Goal: Find specific page/section: Find specific page/section

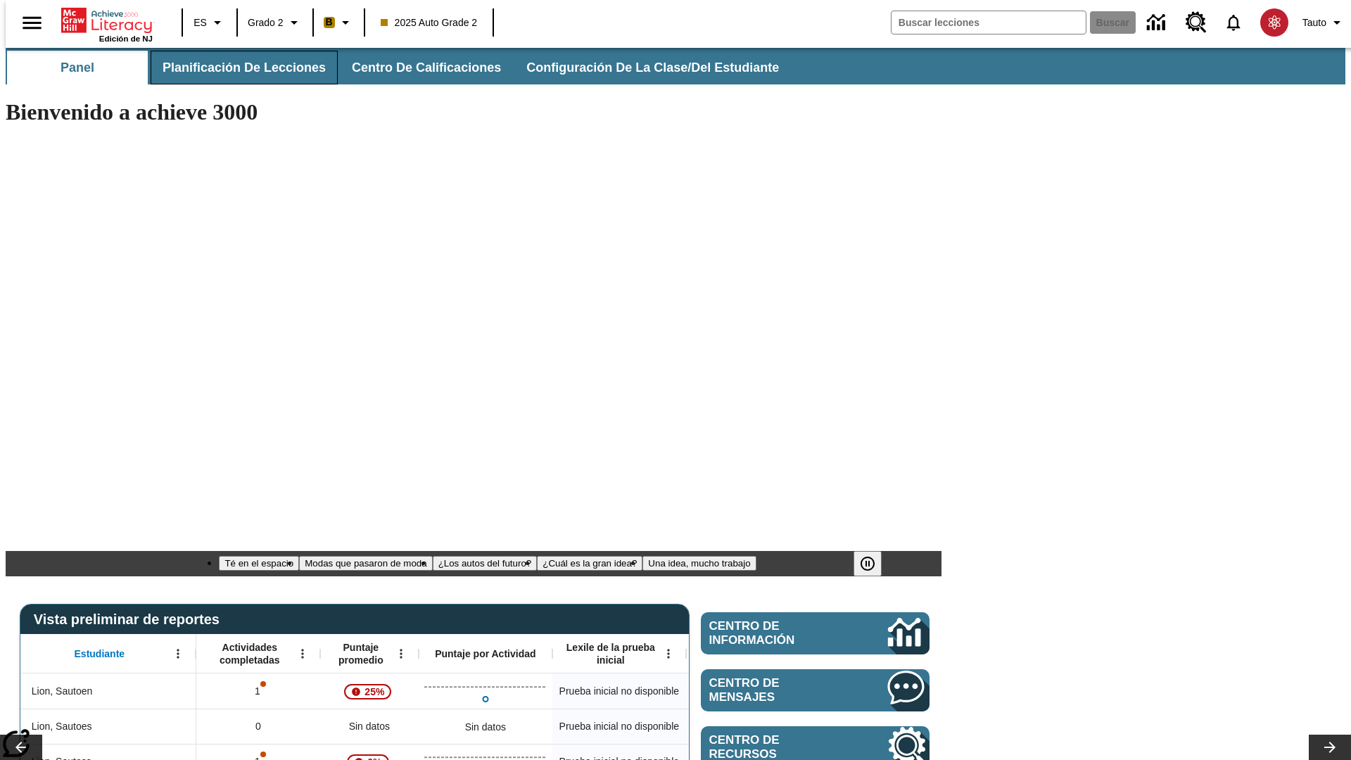
click at [236, 68] on span "Planificación de lecciones" at bounding box center [244, 68] width 163 height 16
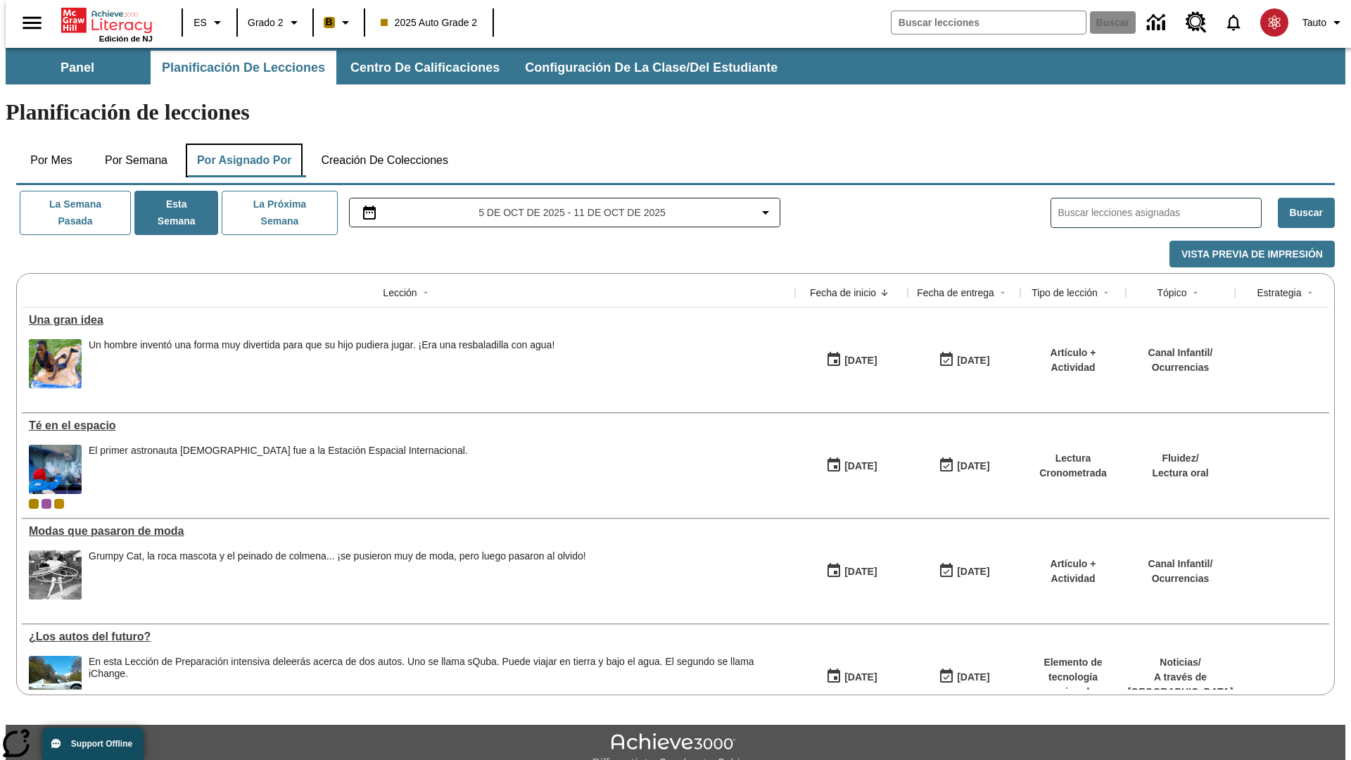
click at [241, 144] on button "Por asignado por" at bounding box center [245, 161] width 118 height 34
type input "El sueño de los animales"
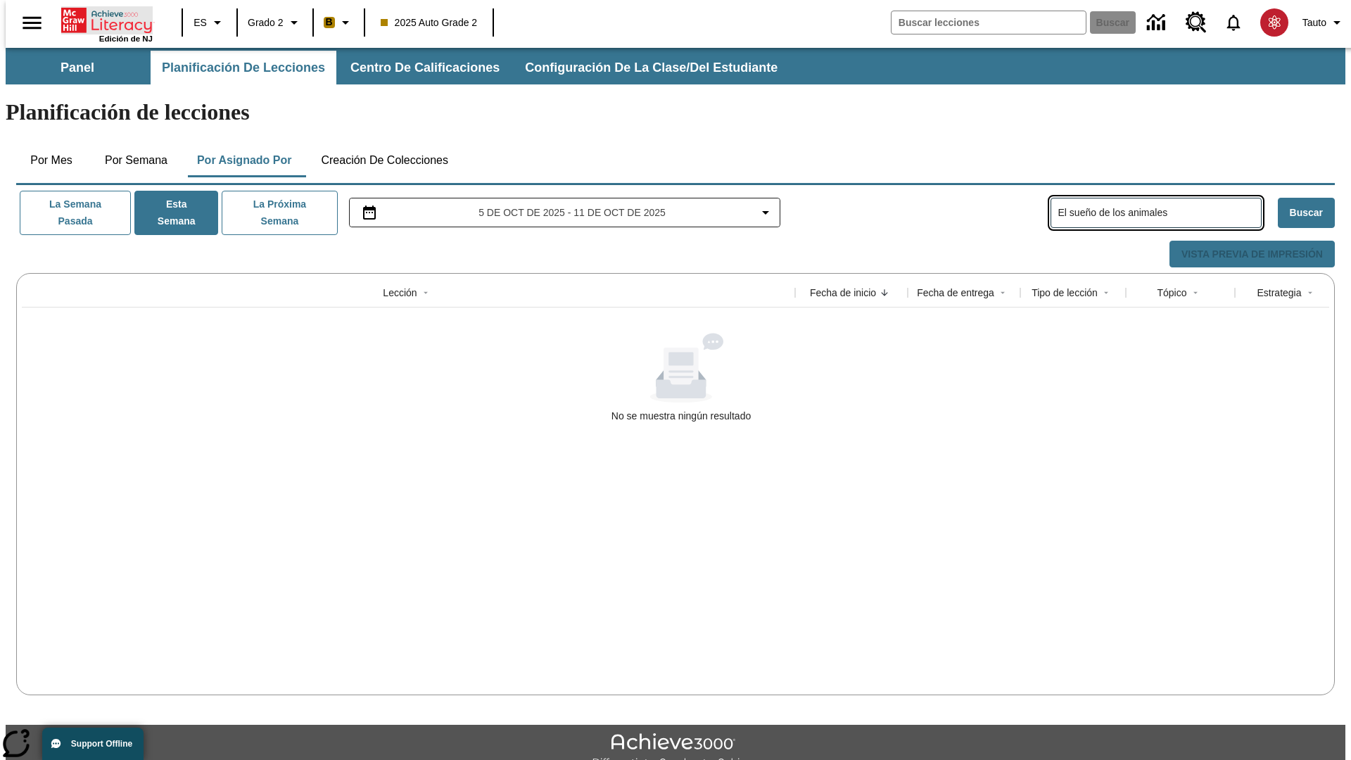
click at [101, 19] on icon "Portada" at bounding box center [108, 20] width 94 height 28
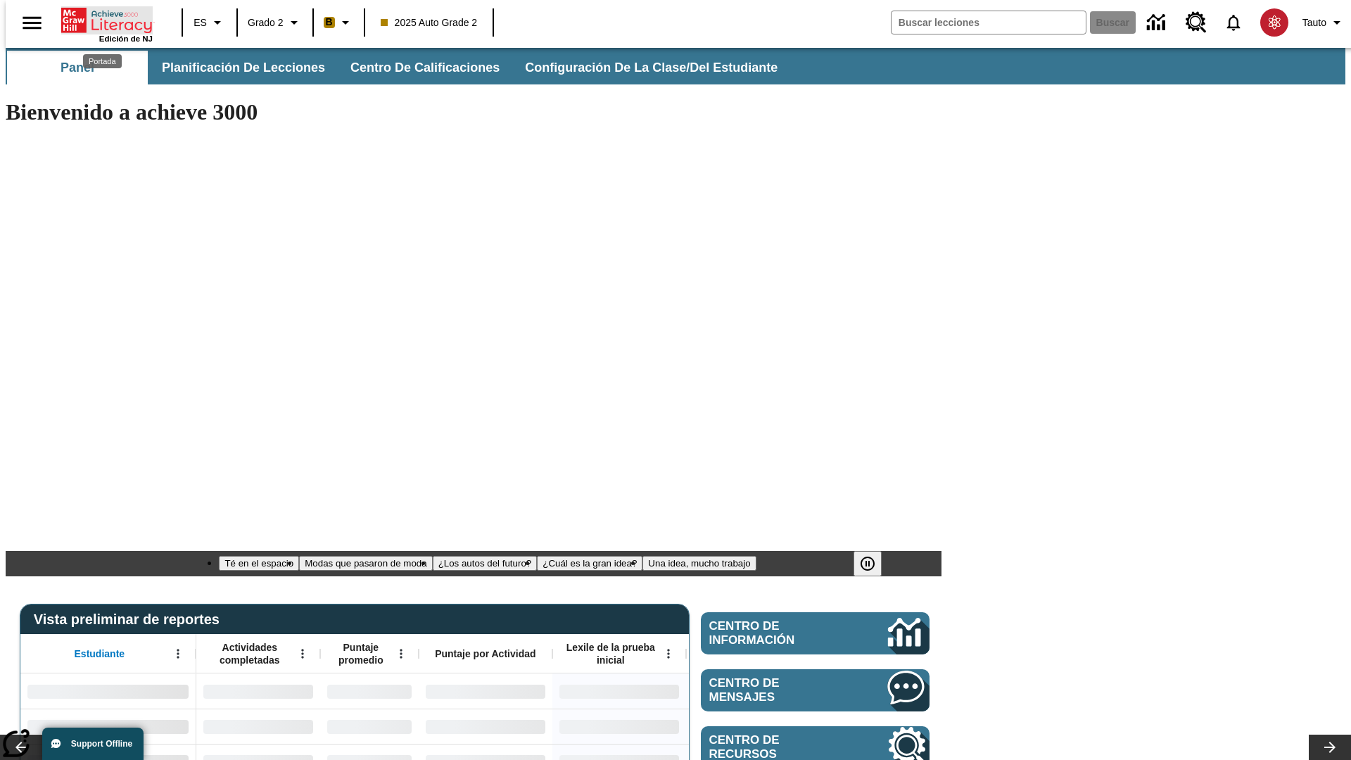
type input "-1"
